Goal: Information Seeking & Learning: Learn about a topic

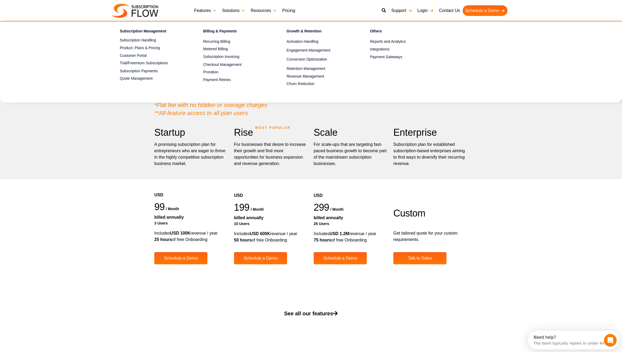
click at [214, 10] on link "Features" at bounding box center [206, 10] width 28 height 11
click at [139, 39] on link "Subscription Handling" at bounding box center [152, 40] width 65 height 6
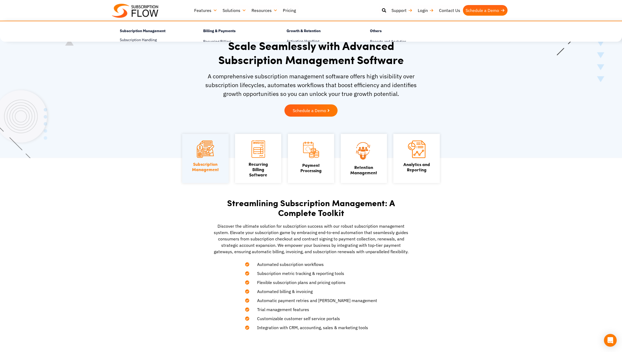
click at [213, 11] on link "Features" at bounding box center [206, 10] width 28 height 11
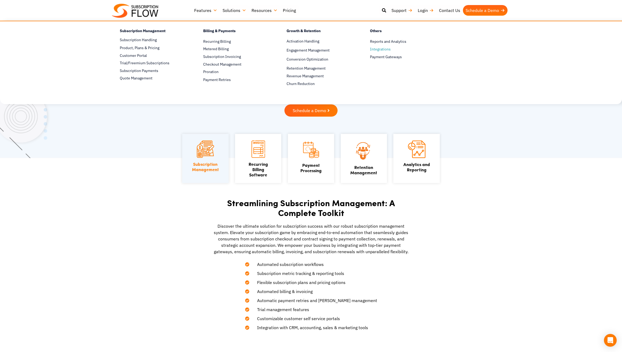
click at [384, 51] on span "Integrations" at bounding box center [380, 49] width 21 height 6
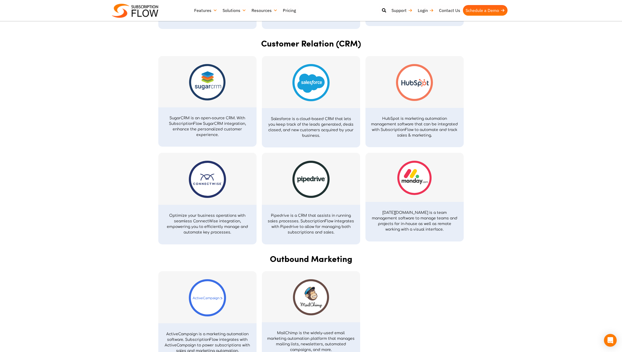
scroll to position [879, 0]
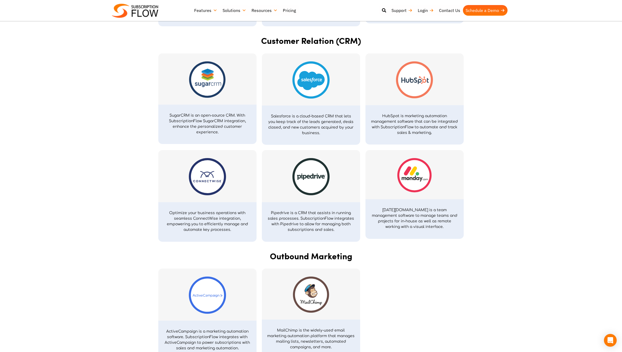
click at [418, 180] on img at bounding box center [414, 175] width 34 height 34
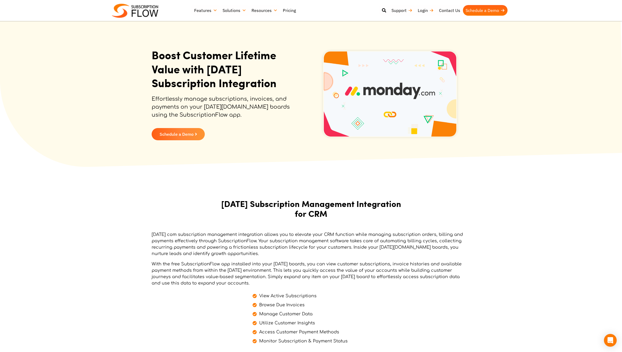
click at [287, 11] on link "Pricing" at bounding box center [289, 10] width 18 height 11
